Goal: Transaction & Acquisition: Book appointment/travel/reservation

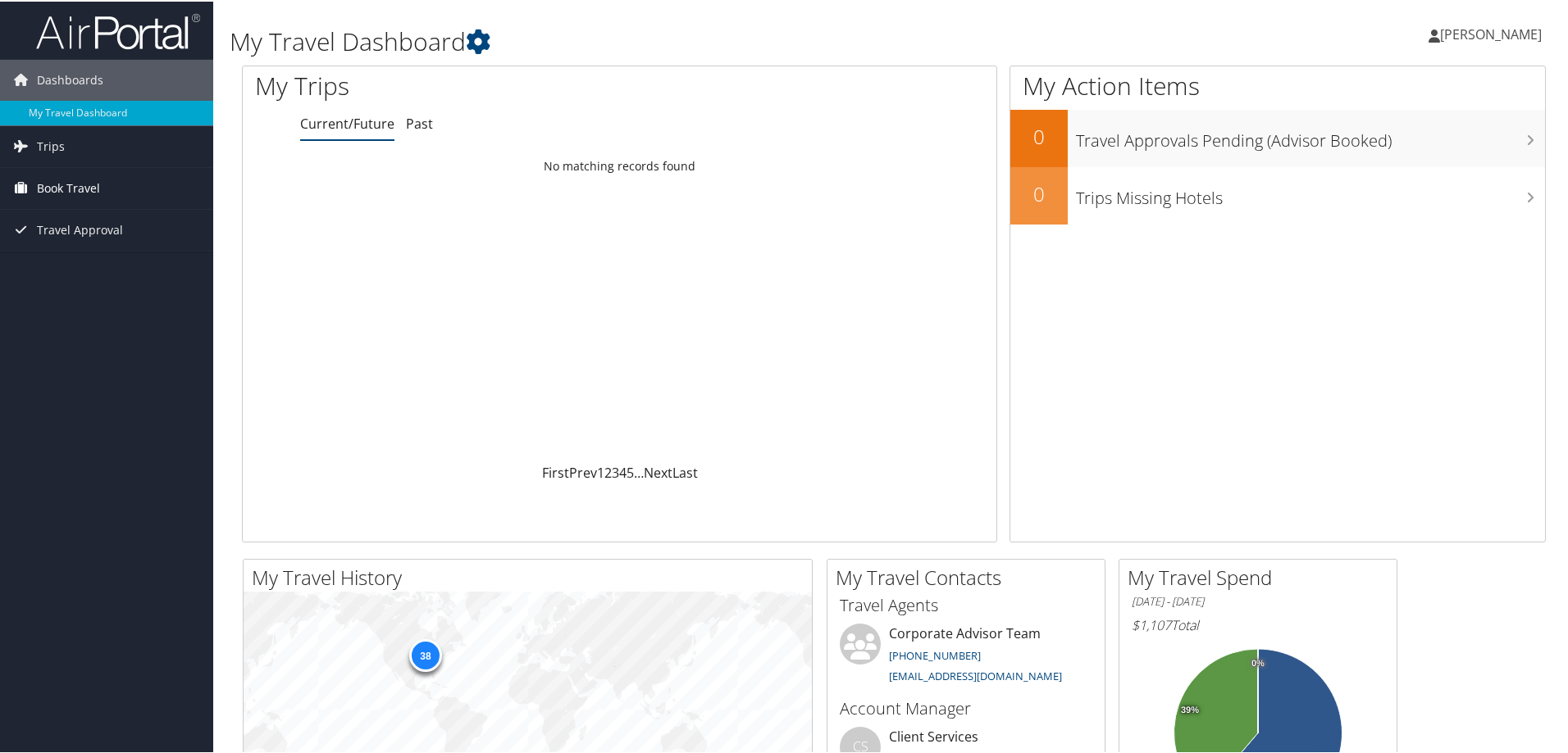
click at [70, 188] on span "Book Travel" at bounding box center [68, 187] width 63 height 41
click at [100, 269] on link "Book/Manage Online Trips" at bounding box center [106, 269] width 213 height 24
